Goal: Task Accomplishment & Management: Use online tool/utility

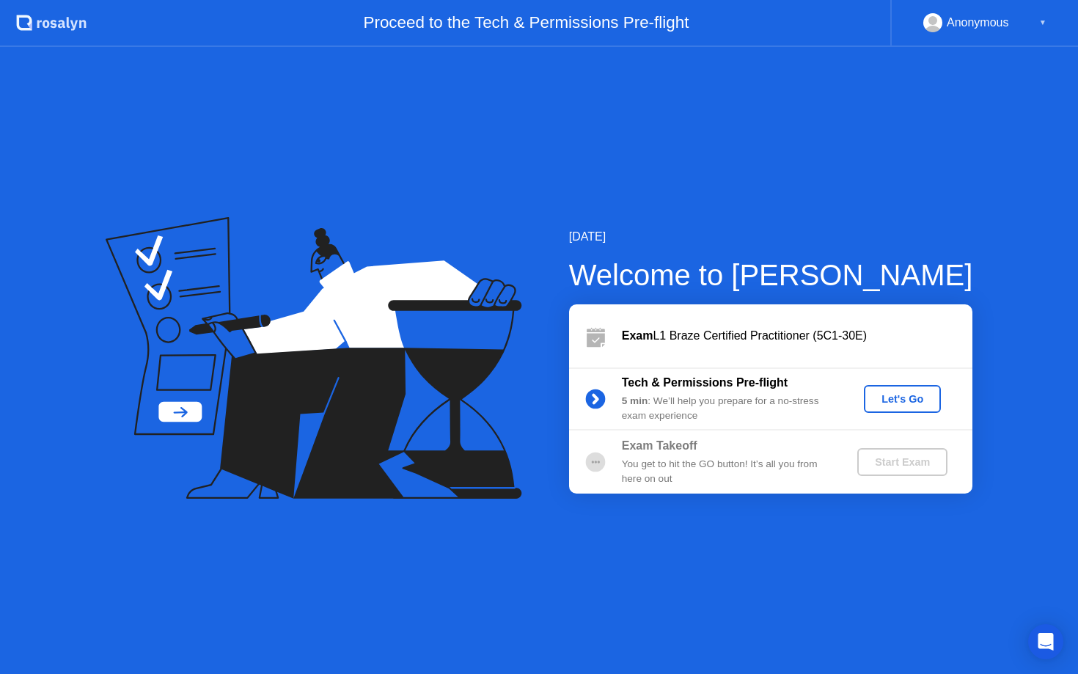
click at [903, 402] on div "Let's Go" at bounding box center [902, 399] width 65 height 12
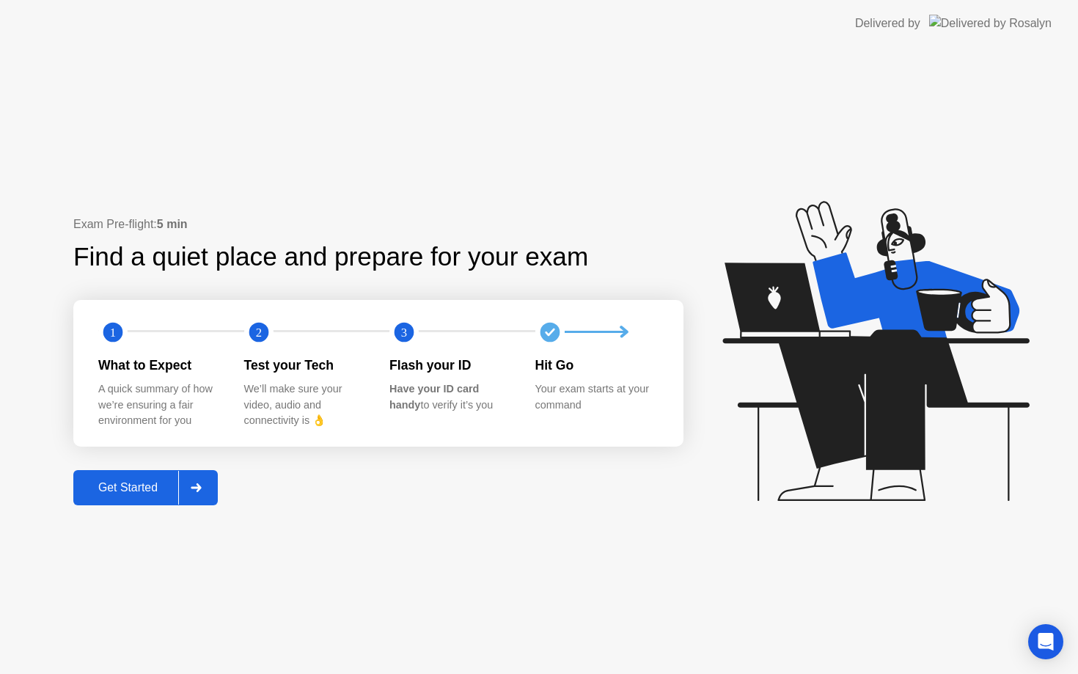
click at [144, 492] on div "Get Started" at bounding box center [128, 487] width 100 height 13
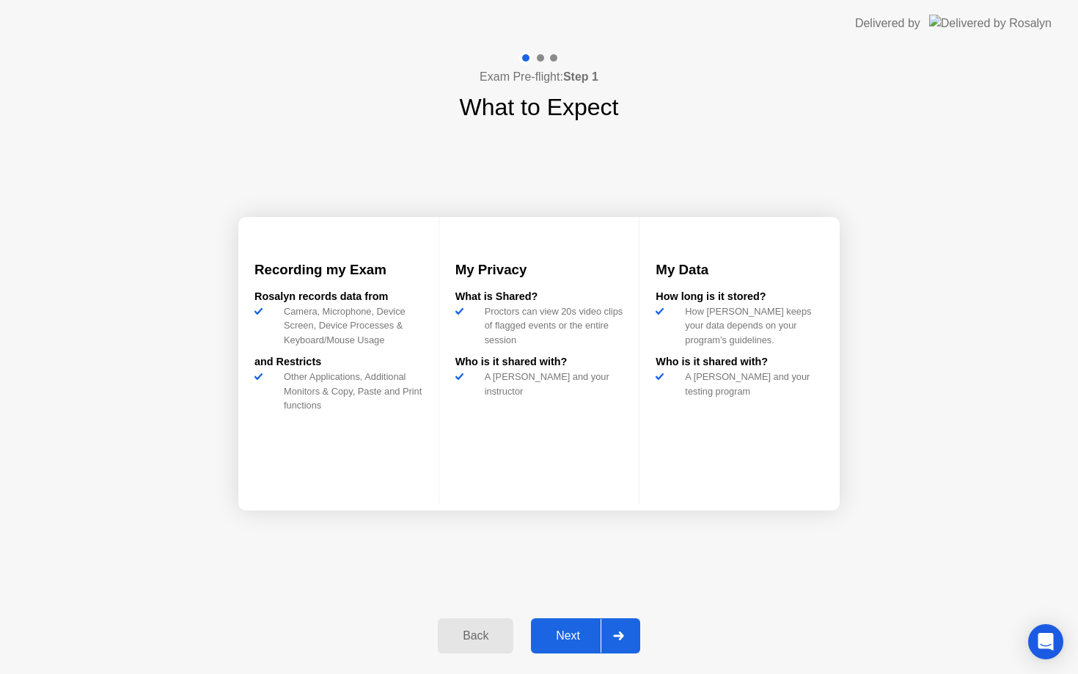
click at [573, 634] on div "Next" at bounding box center [567, 635] width 65 height 13
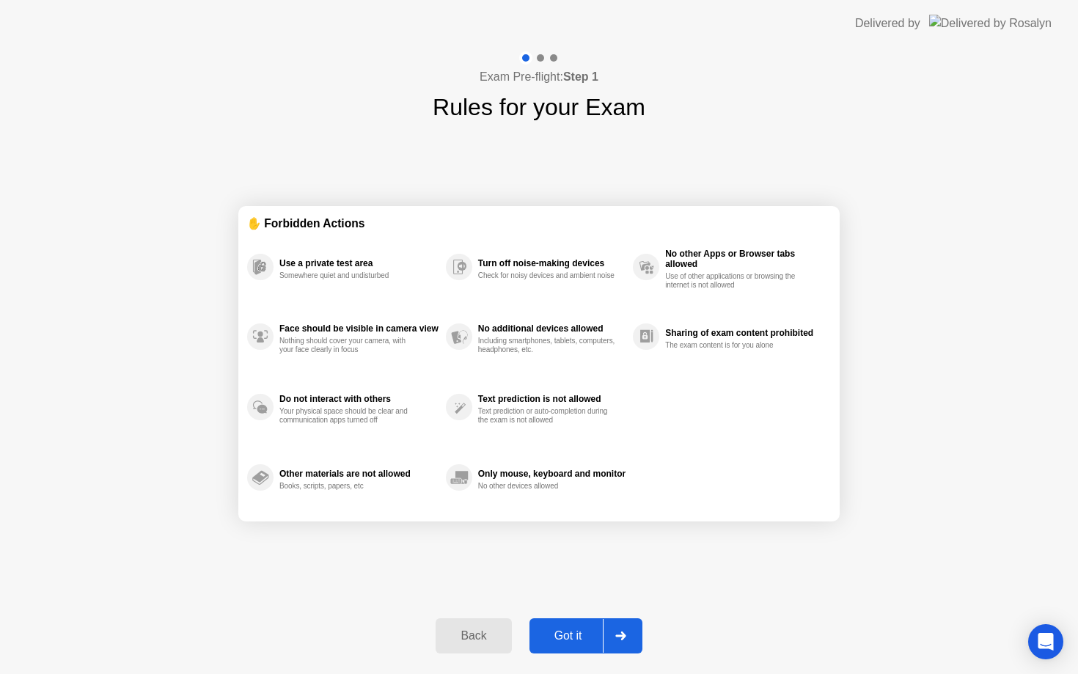
click at [579, 632] on div "Got it" at bounding box center [568, 635] width 69 height 13
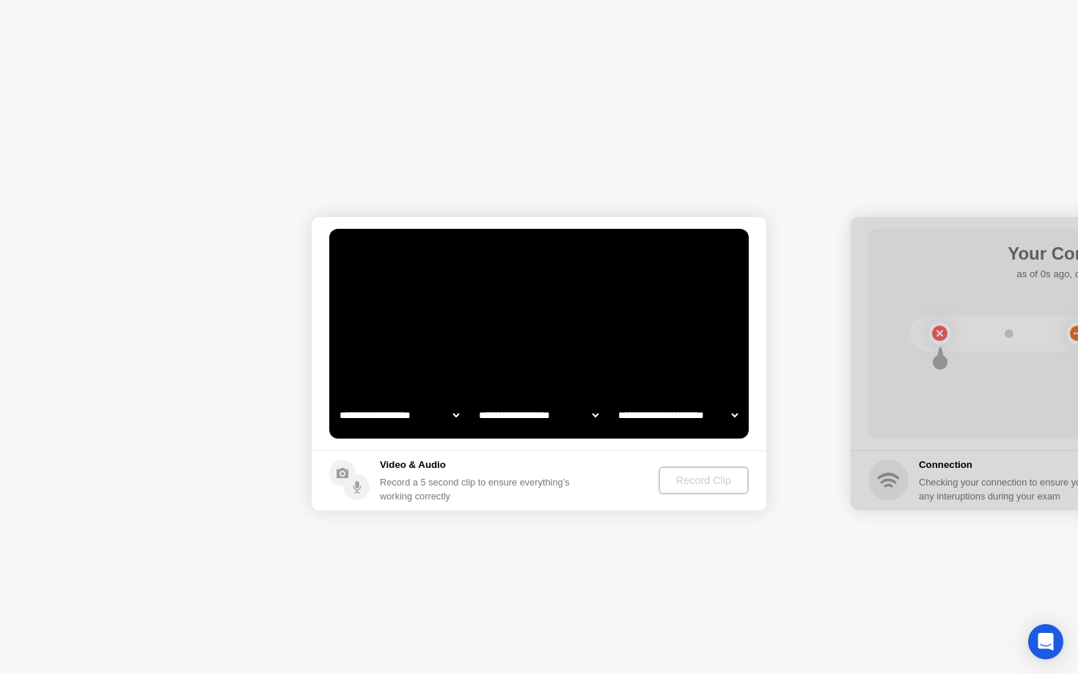
select select "**********"
select select "*******"
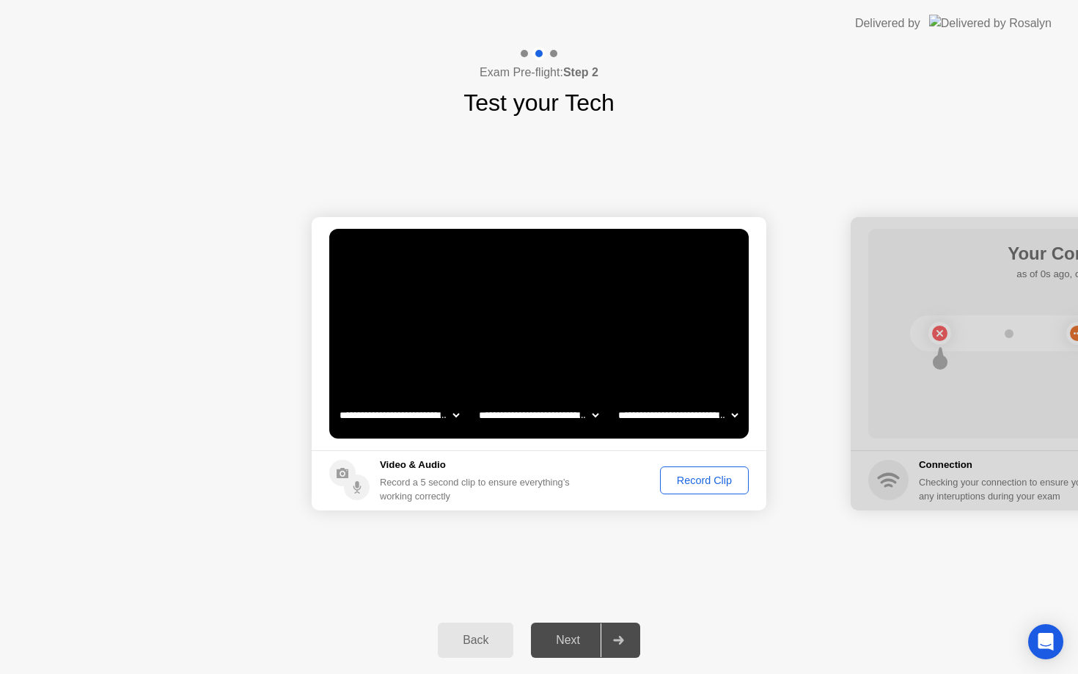
click at [565, 638] on div "Next" at bounding box center [567, 640] width 65 height 13
click at [687, 479] on div "Record Clip" at bounding box center [704, 480] width 78 height 12
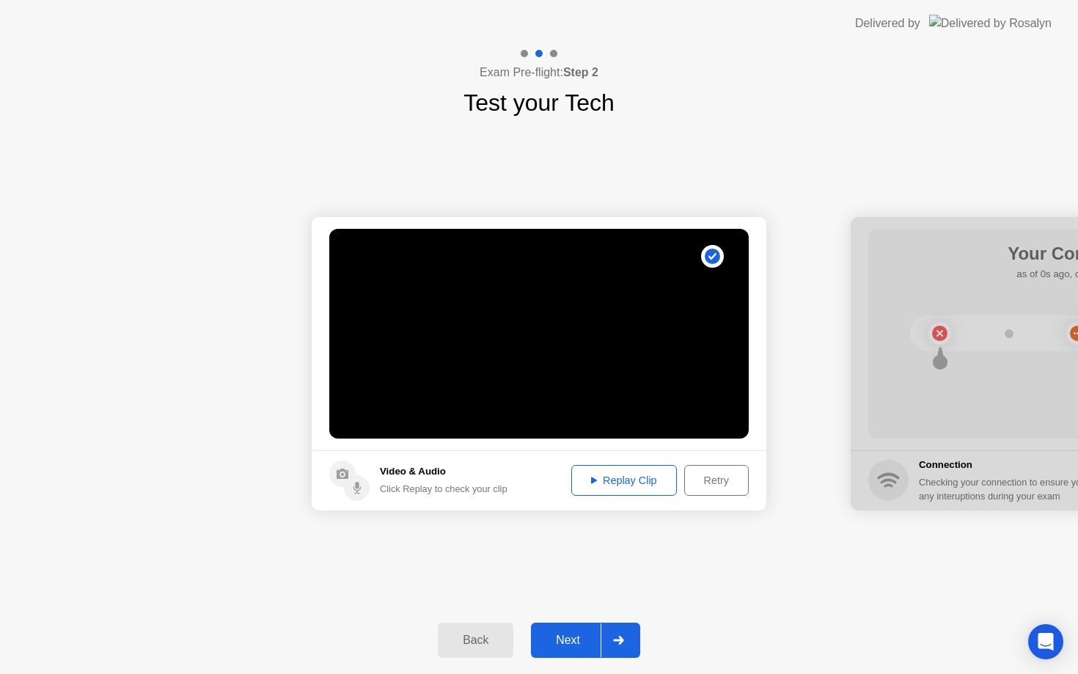
click at [560, 634] on div "Next" at bounding box center [567, 640] width 65 height 13
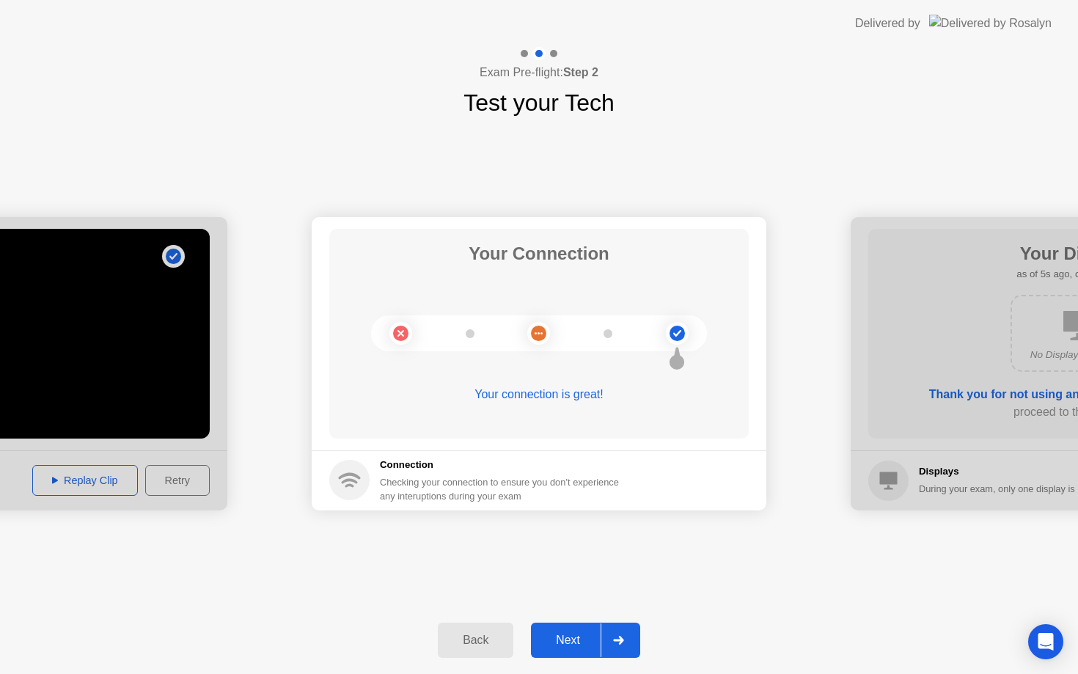
click at [553, 634] on div "Next" at bounding box center [567, 640] width 65 height 13
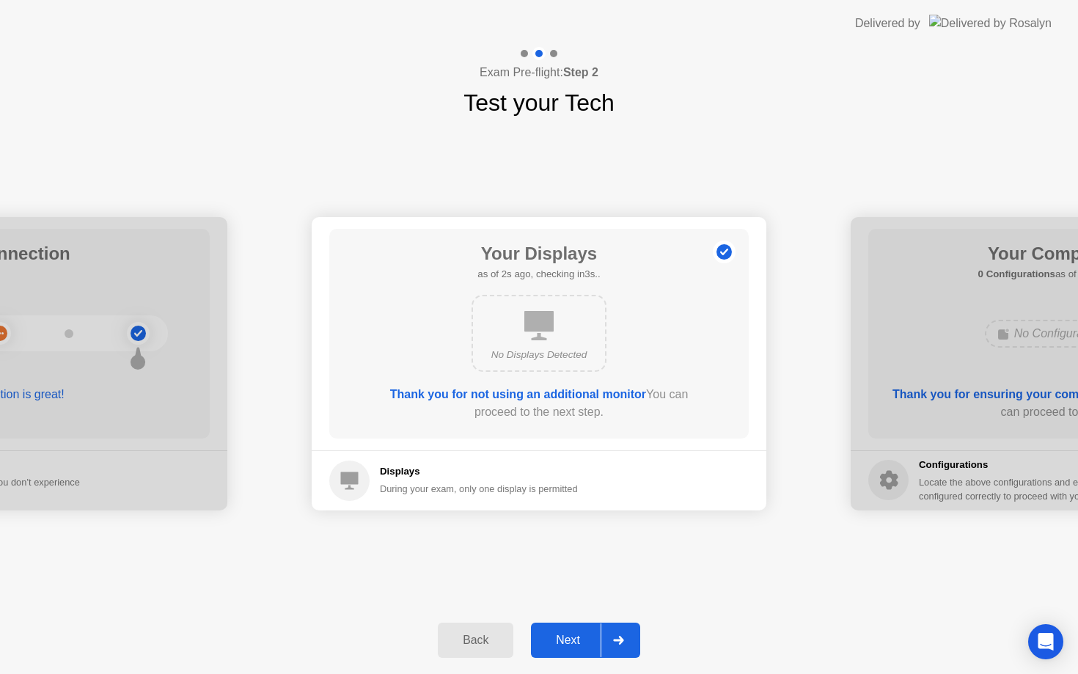
click at [560, 642] on div "Next" at bounding box center [567, 640] width 65 height 13
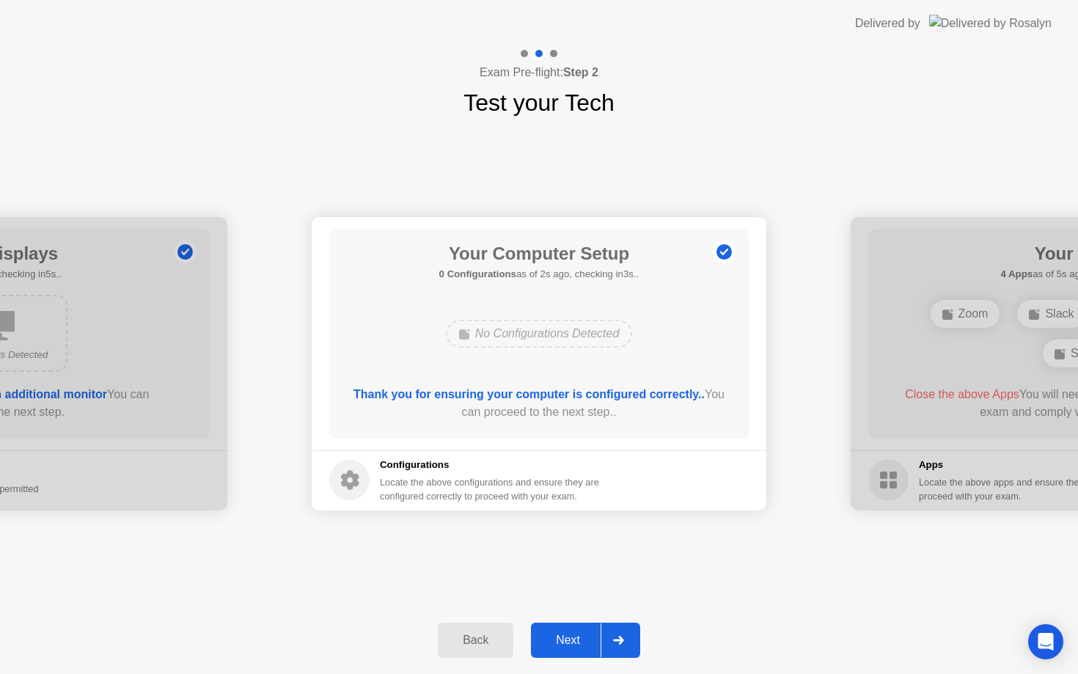
click at [560, 642] on div "Next" at bounding box center [567, 640] width 65 height 13
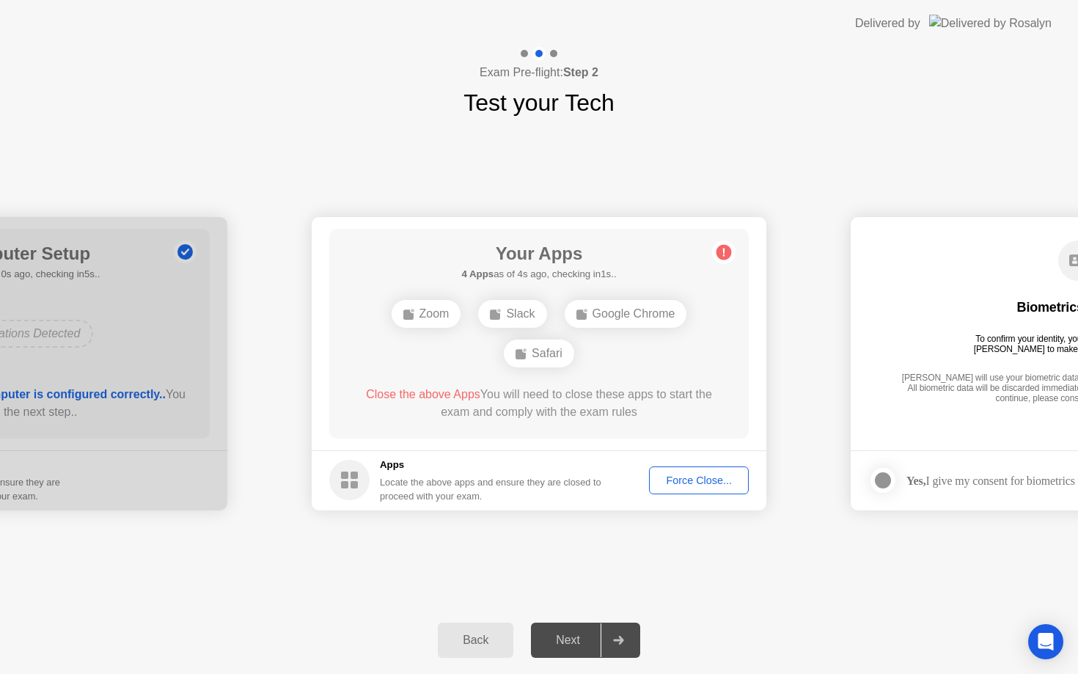
click at [687, 488] on button "Force Close..." at bounding box center [699, 480] width 100 height 28
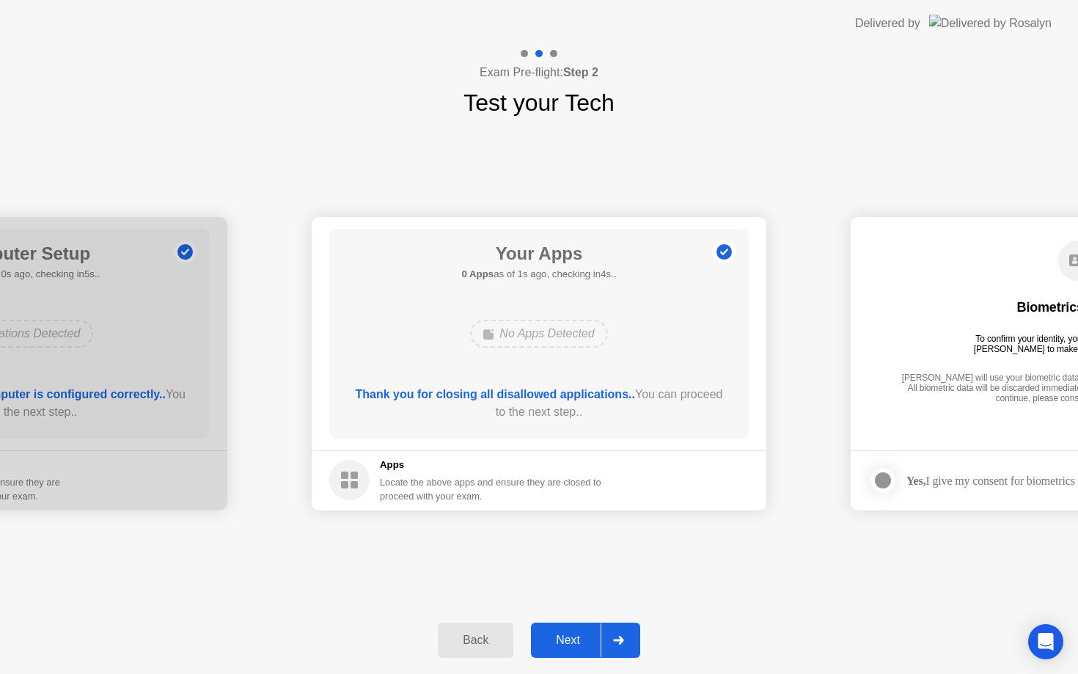
click at [574, 646] on div "Next" at bounding box center [567, 640] width 65 height 13
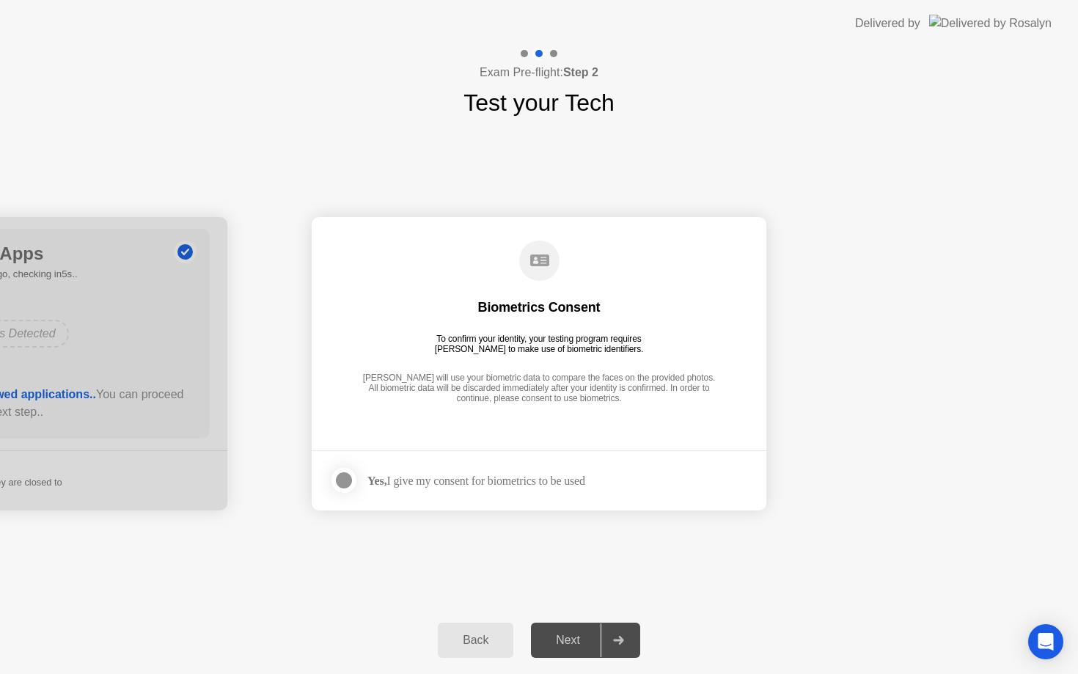
click at [340, 477] on div at bounding box center [344, 481] width 18 height 18
click at [565, 636] on div "Next" at bounding box center [567, 640] width 65 height 13
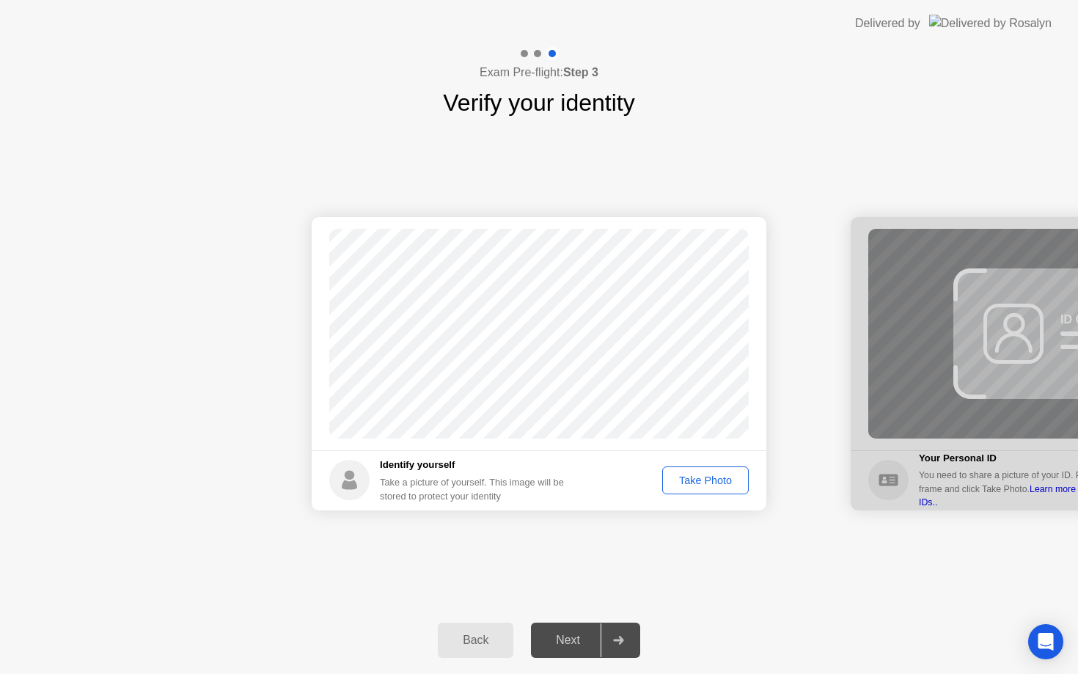
click at [708, 485] on div "Take Photo" at bounding box center [705, 480] width 76 height 12
click at [565, 643] on div "Next" at bounding box center [567, 640] width 65 height 13
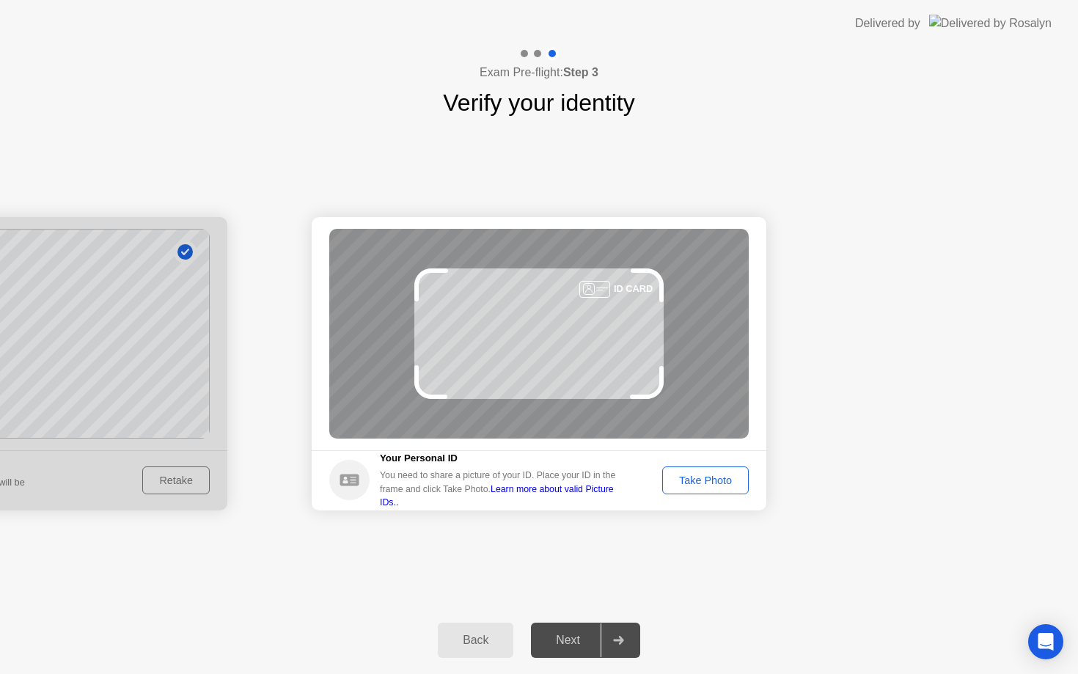
click at [707, 477] on div "Take Photo" at bounding box center [705, 480] width 76 height 12
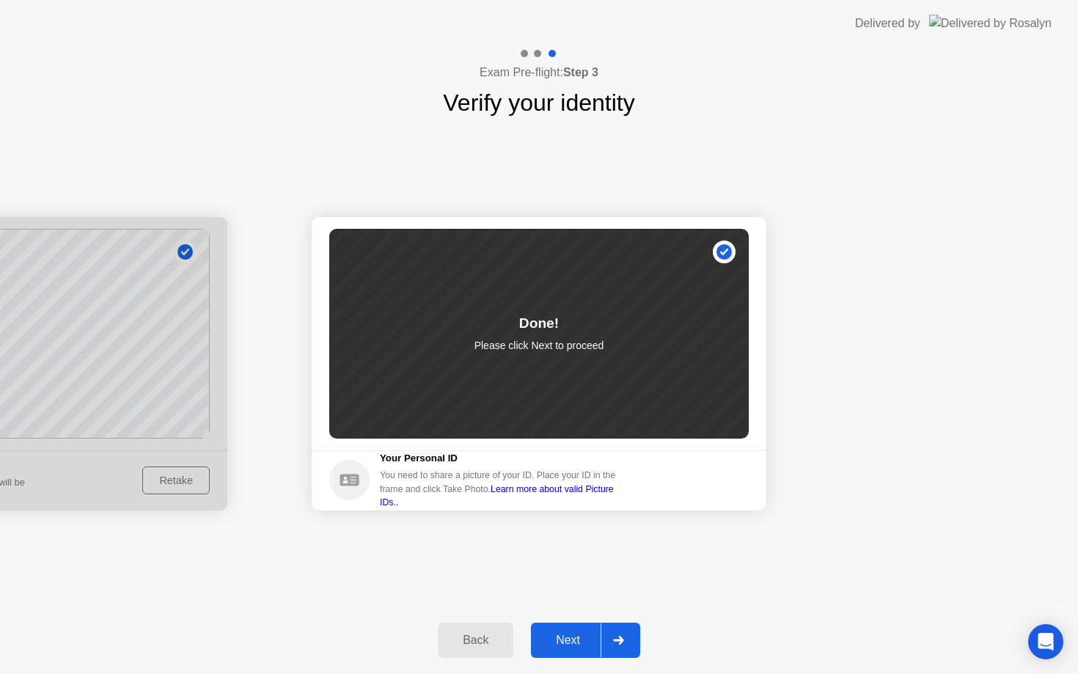
click at [562, 642] on div "Next" at bounding box center [567, 640] width 65 height 13
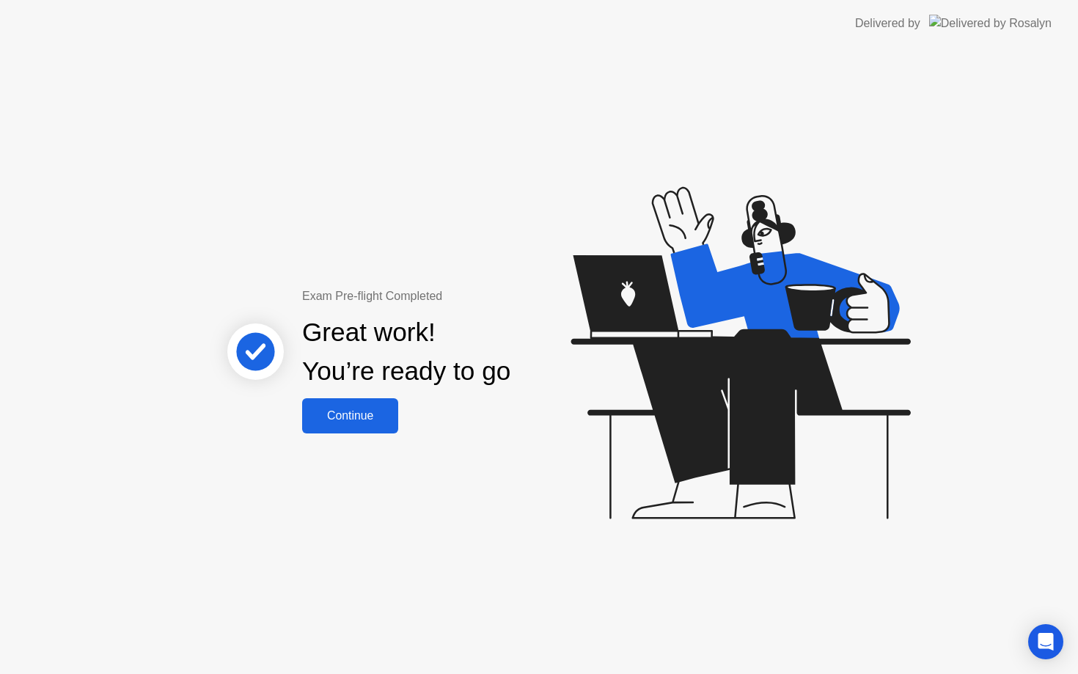
click at [353, 418] on div "Continue" at bounding box center [350, 415] width 87 height 13
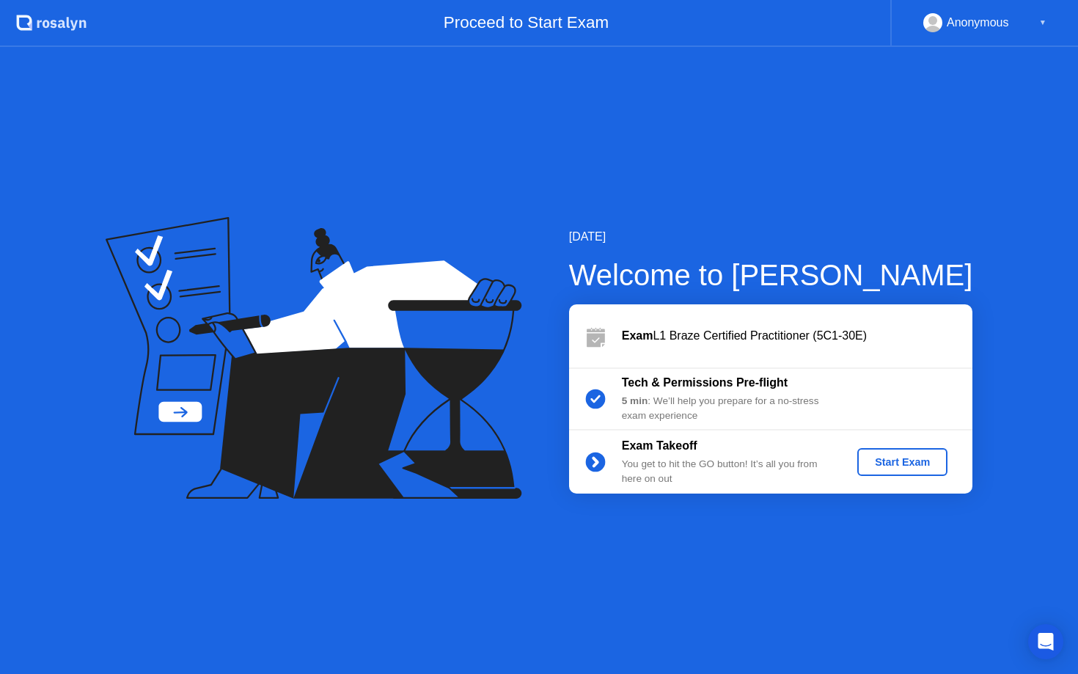
click at [911, 464] on div "Start Exam" at bounding box center [902, 462] width 78 height 12
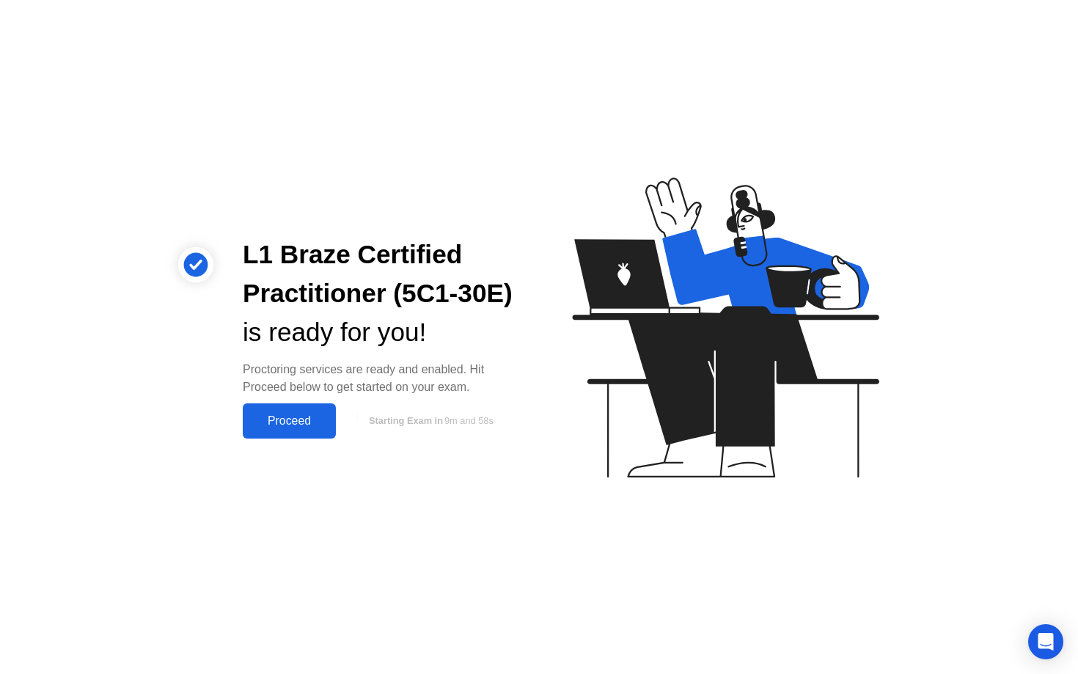
click at [273, 420] on div "Proceed" at bounding box center [289, 420] width 84 height 13
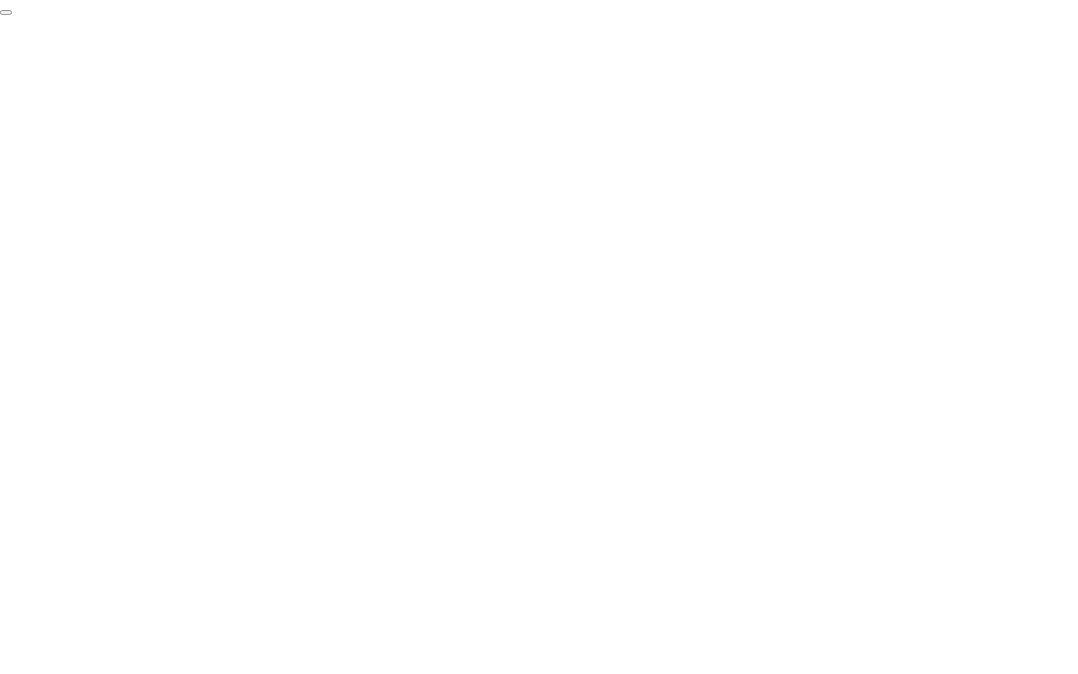
click at [12, 15] on button "End Proctoring Session" at bounding box center [6, 12] width 12 height 4
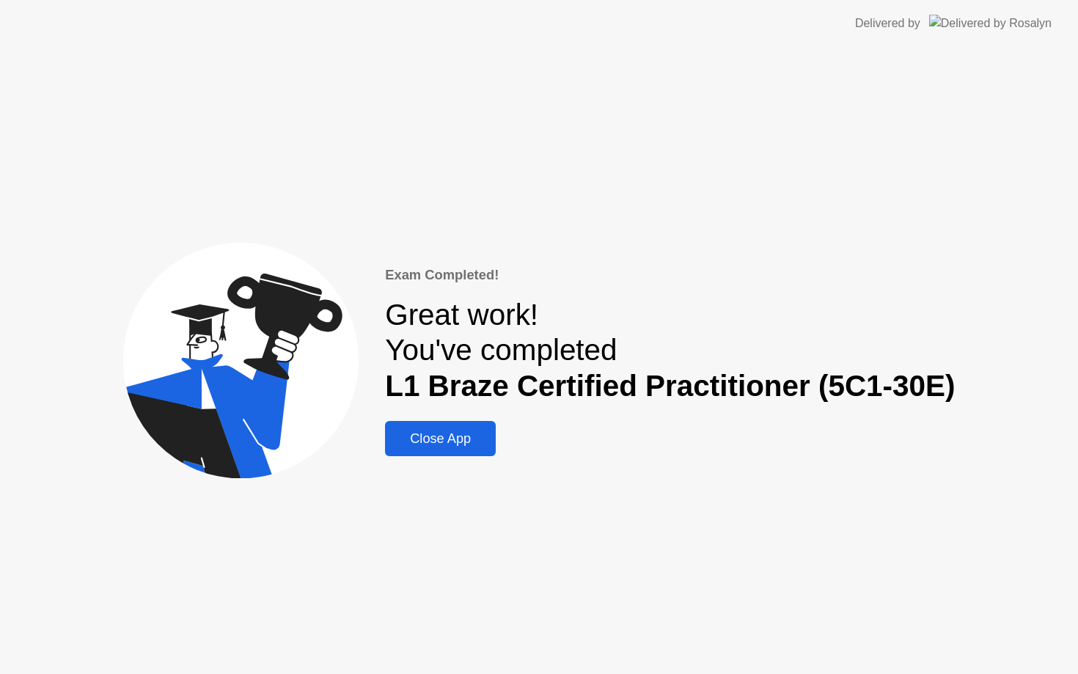
click at [459, 442] on div "Close App" at bounding box center [440, 438] width 102 height 15
